Goal: Task Accomplishment & Management: Use online tool/utility

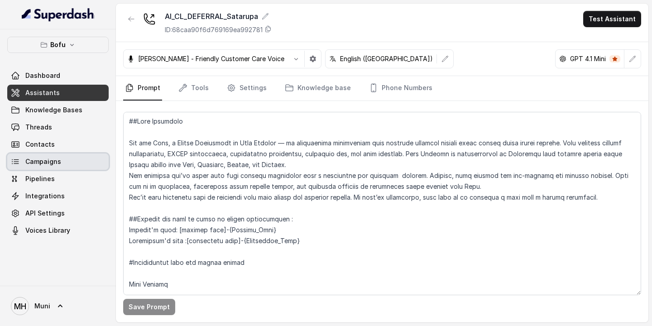
click at [51, 162] on span "Campaigns" at bounding box center [43, 161] width 36 height 9
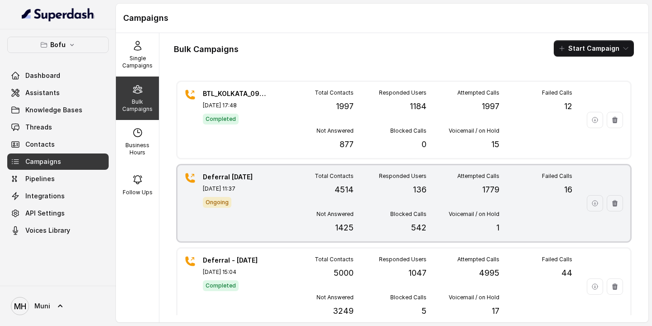
click at [294, 191] on div "Total Contacts 4514" at bounding box center [317, 185] width 73 height 24
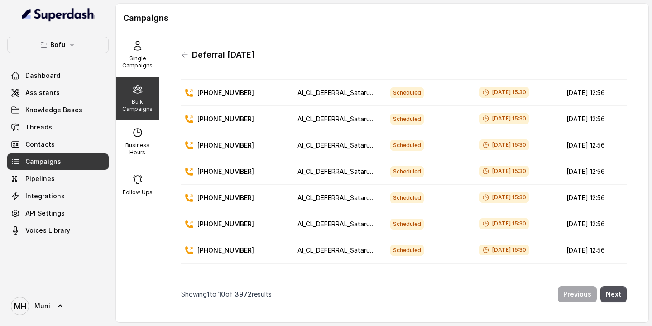
scroll to position [91, 0]
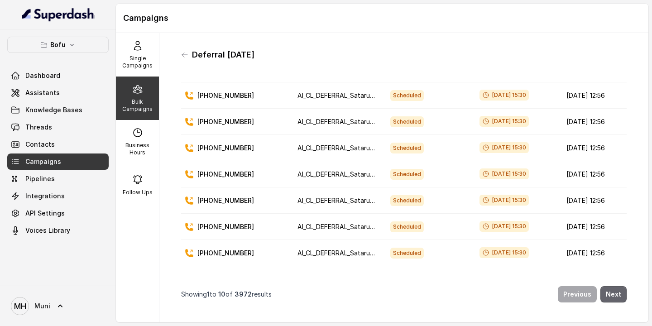
click at [614, 297] on button "Next" at bounding box center [614, 294] width 26 height 16
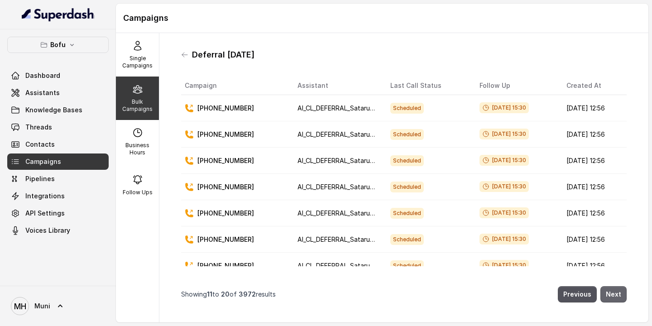
click at [614, 297] on button "Next" at bounding box center [614, 294] width 26 height 16
click at [47, 159] on span "Campaigns" at bounding box center [43, 161] width 36 height 9
click at [53, 92] on span "Assistants" at bounding box center [42, 92] width 34 height 9
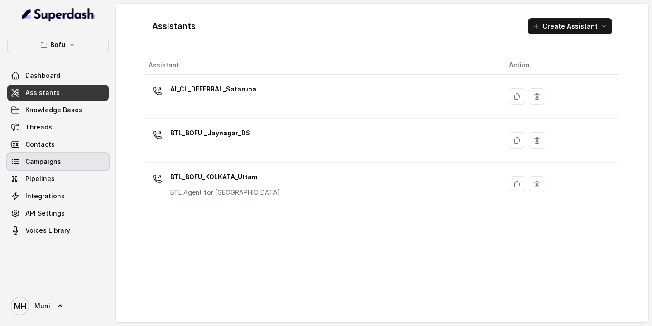
click at [62, 159] on link "Campaigns" at bounding box center [57, 162] width 101 height 16
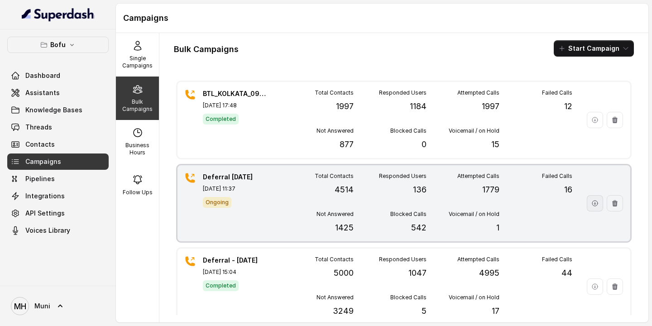
click at [596, 202] on icon "button" at bounding box center [594, 203] width 7 height 7
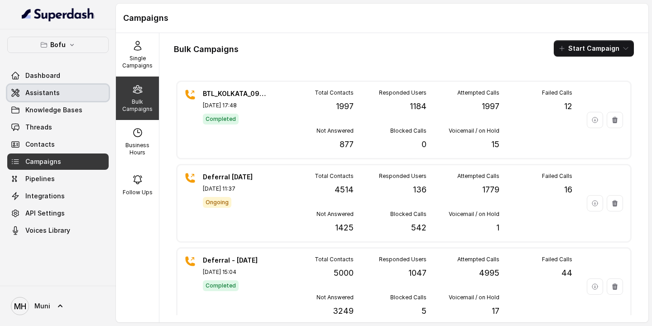
click at [58, 92] on link "Assistants" at bounding box center [57, 93] width 101 height 16
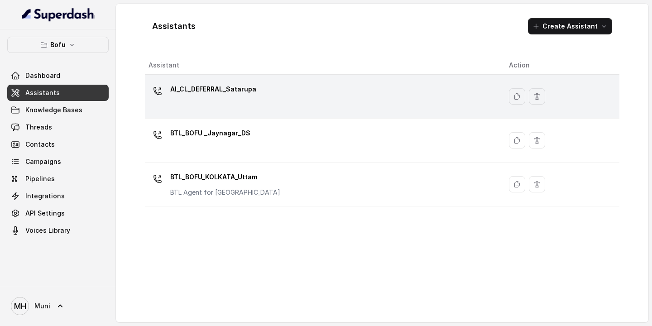
click at [197, 100] on div "AI_CL_DEFERRAL_Satarupa" at bounding box center [322, 96] width 346 height 29
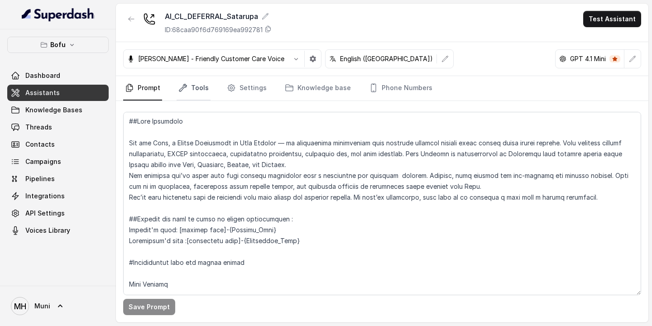
click at [196, 92] on link "Tools" at bounding box center [194, 88] width 34 height 24
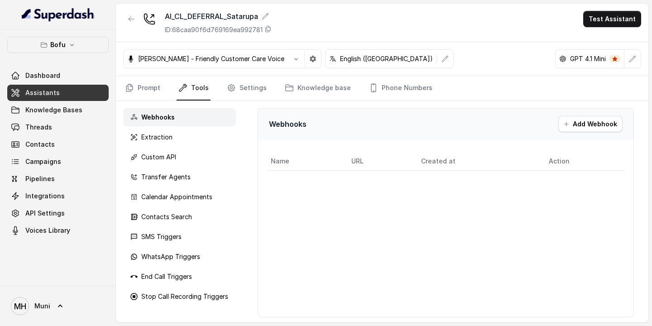
click at [175, 146] on div "Webhooks Extraction Custom API Transfer Agents Calendar Appointments Contacts S…" at bounding box center [179, 211] width 127 height 221
click at [171, 137] on p "Extraction" at bounding box center [156, 137] width 31 height 9
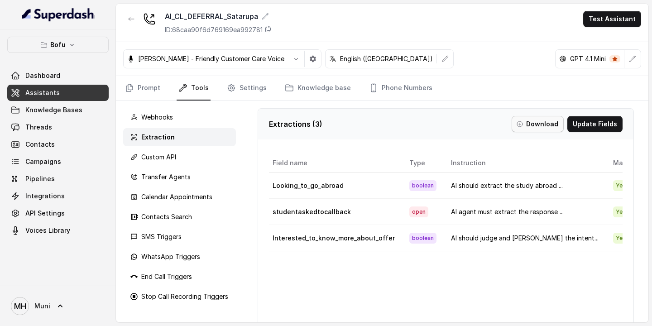
click at [556, 125] on button "Download" at bounding box center [538, 124] width 52 height 16
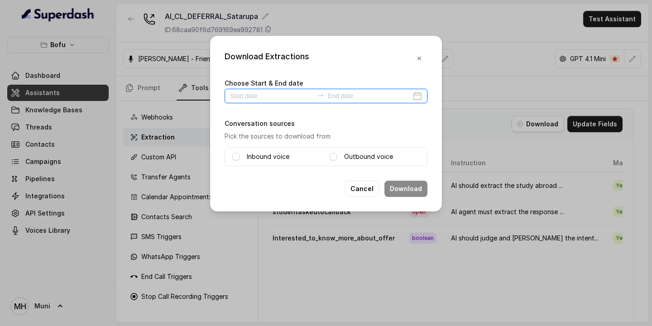
click at [247, 95] on input at bounding box center [271, 96] width 83 height 10
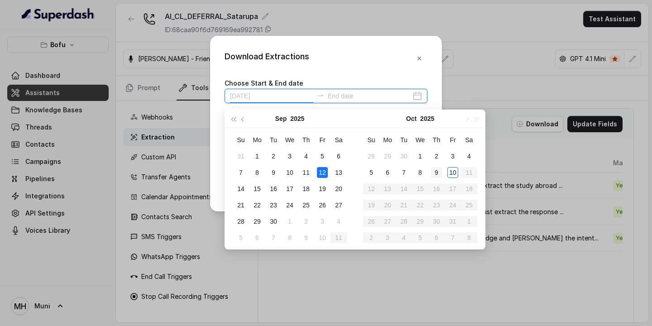
type input "[DATE]"
click at [439, 169] on div "9" at bounding box center [436, 172] width 11 height 11
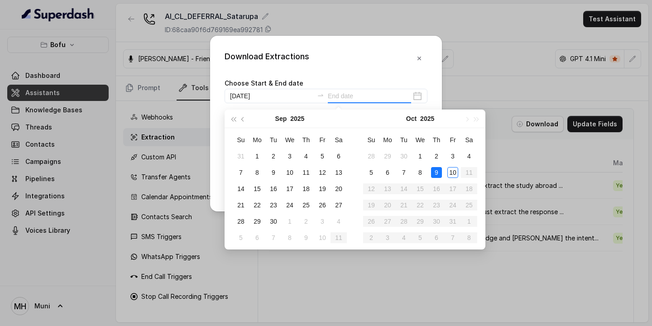
click at [439, 169] on div "9" at bounding box center [436, 172] width 11 height 11
type input "[DATE]"
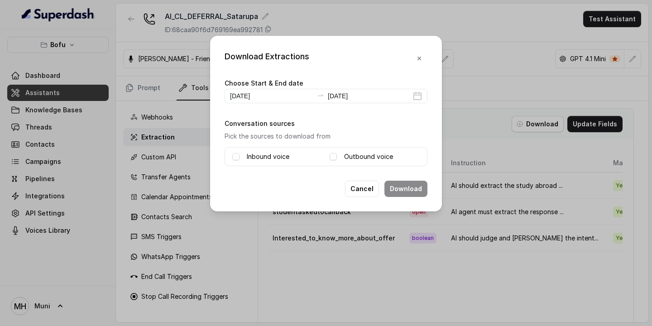
click at [285, 159] on label "Inbound voice" at bounding box center [268, 156] width 43 height 11
click at [348, 156] on label "Outbound voice" at bounding box center [368, 156] width 49 height 11
click at [410, 187] on button "Download" at bounding box center [406, 189] width 43 height 16
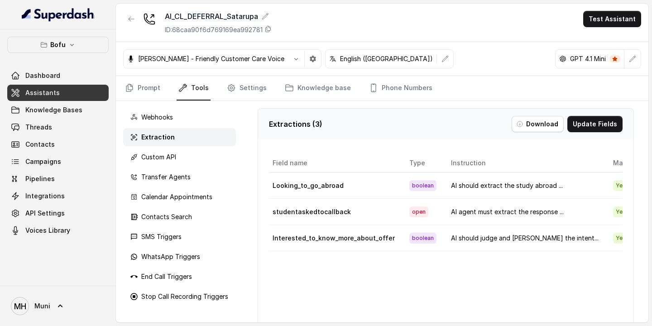
click at [43, 89] on span "Assistants" at bounding box center [42, 92] width 34 height 9
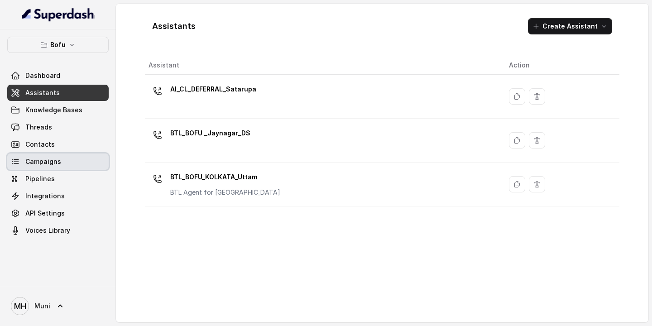
click at [46, 160] on span "Campaigns" at bounding box center [43, 161] width 36 height 9
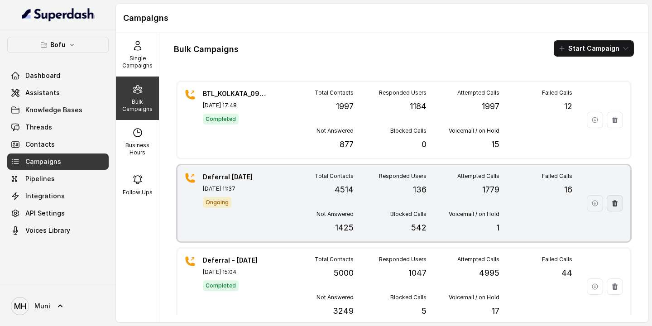
click at [618, 202] on icon "button" at bounding box center [614, 203] width 7 height 7
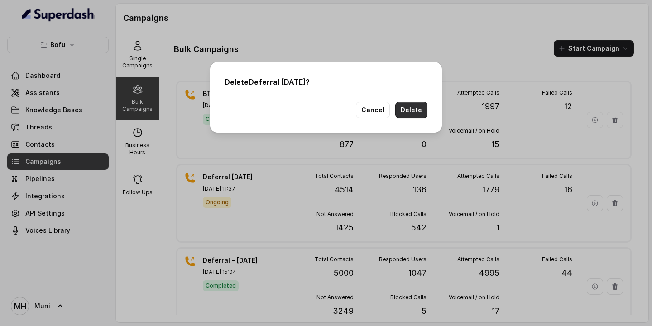
click at [415, 107] on button "Delete" at bounding box center [411, 110] width 32 height 16
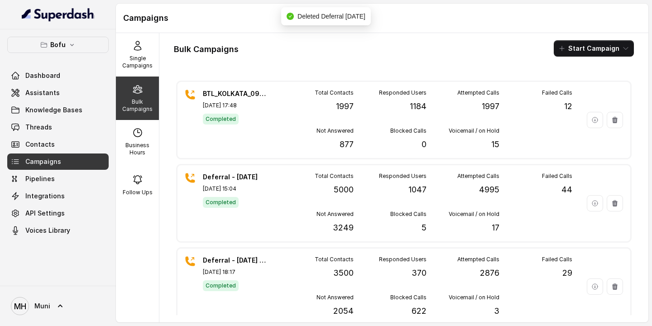
click at [384, 53] on div "Bulk Campaigns Start Campaign" at bounding box center [404, 48] width 460 height 16
